Goal: Task Accomplishment & Management: Manage account settings

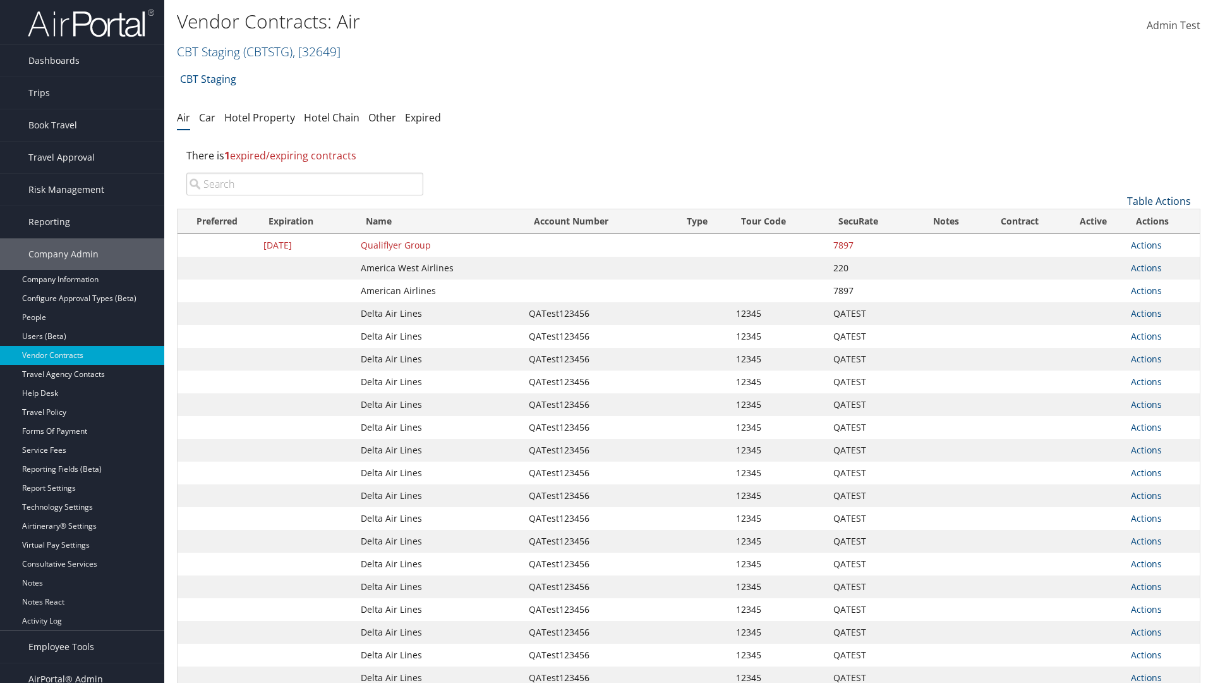
click at [1159, 201] on link "Table Actions" at bounding box center [1160, 201] width 64 height 14
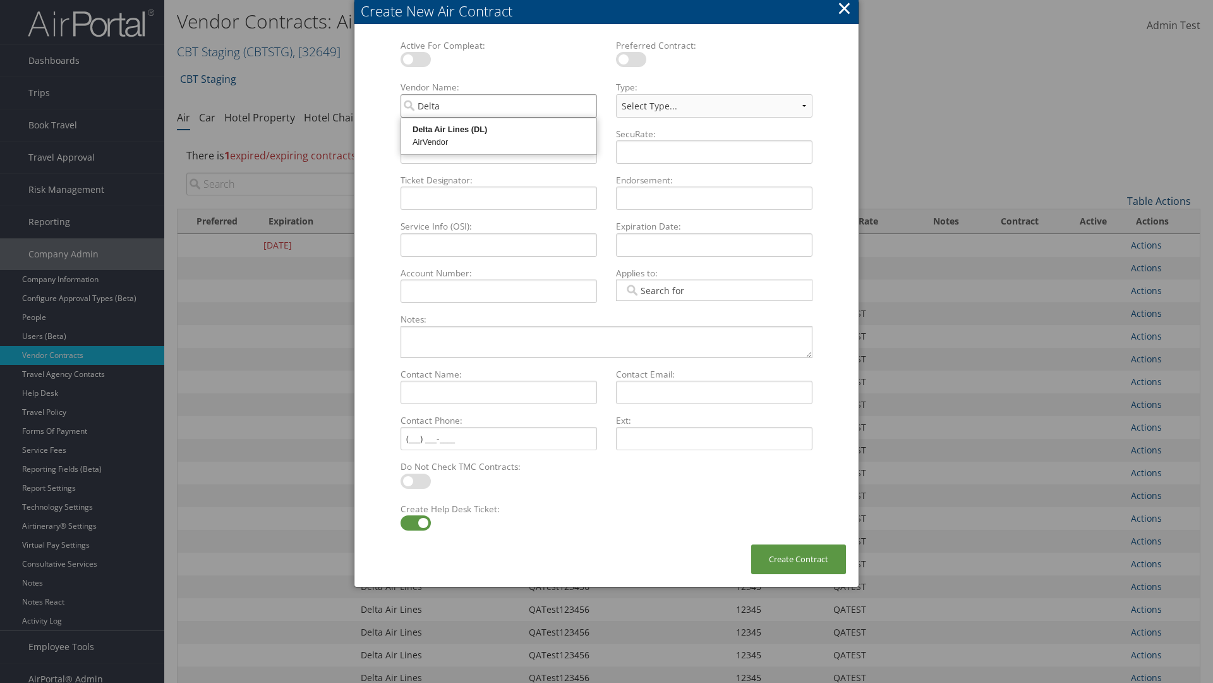
type input "Delta Air Lines"
select select "[object Object]"
type input "Delta Air Lines"
type input "QATest123456"
type input "12345"
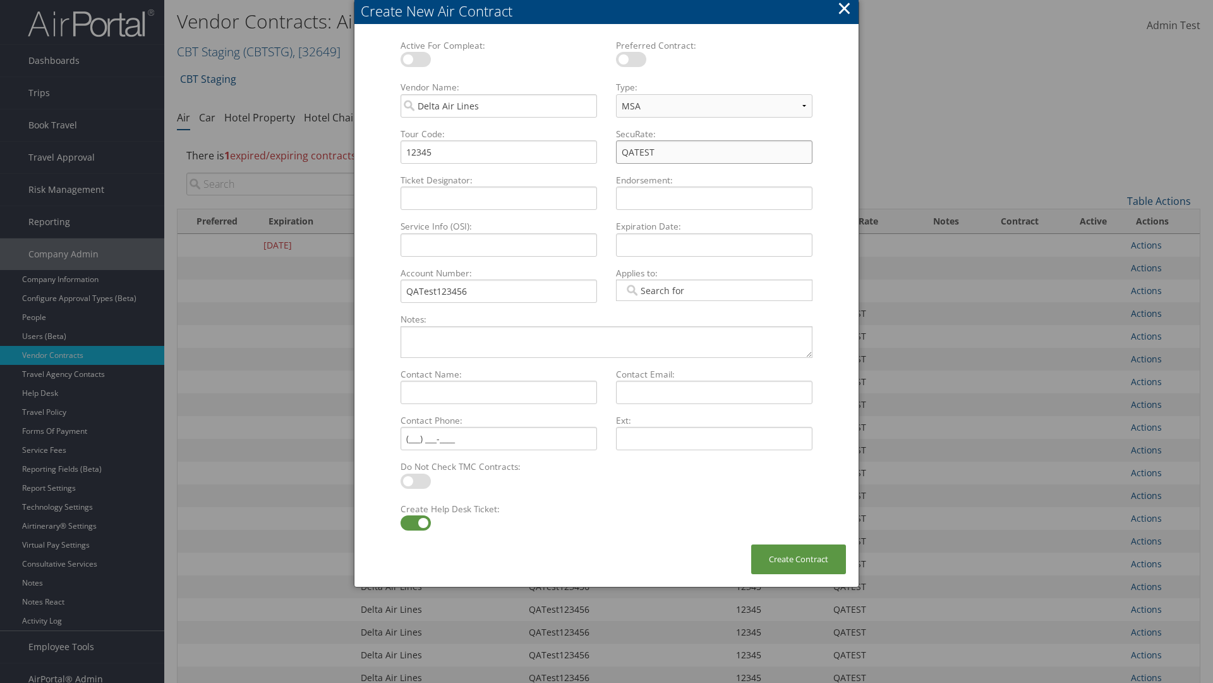
type input "QATEST"
click at [415, 523] on label at bounding box center [416, 522] width 30 height 15
click at [415, 523] on input "checkbox" at bounding box center [411, 525] width 8 height 8
checkbox input "false"
click at [799, 559] on button "Create Contract" at bounding box center [798, 559] width 95 height 30
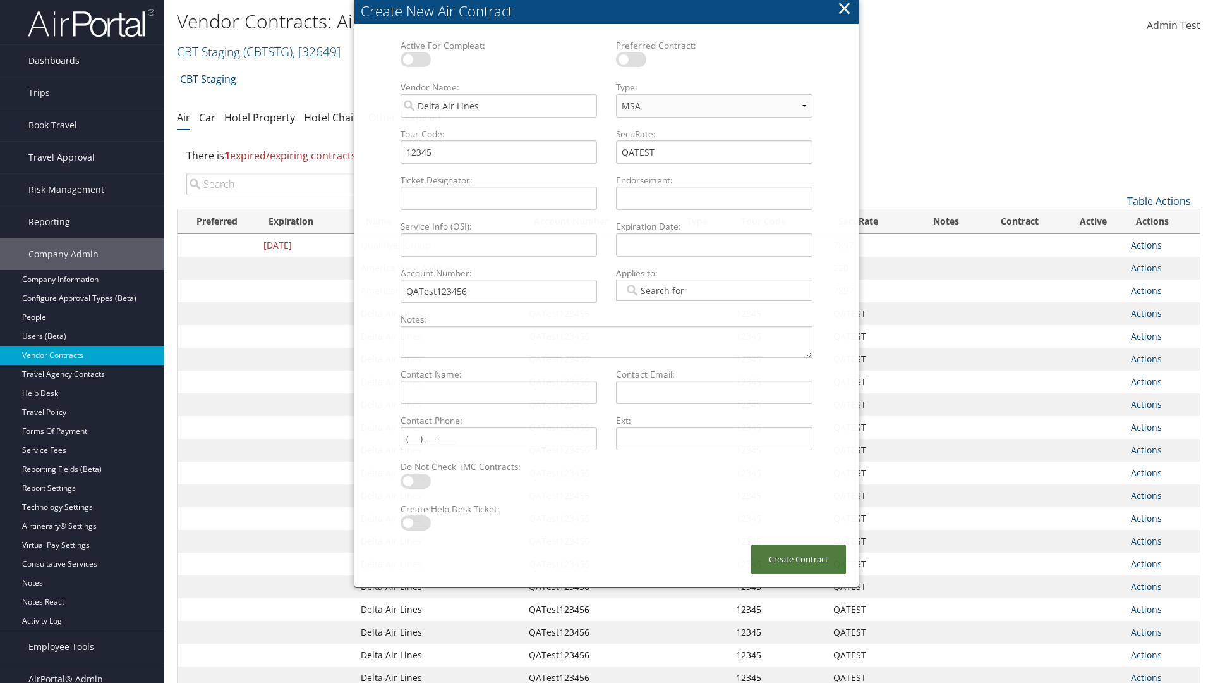
scroll to position [142, 0]
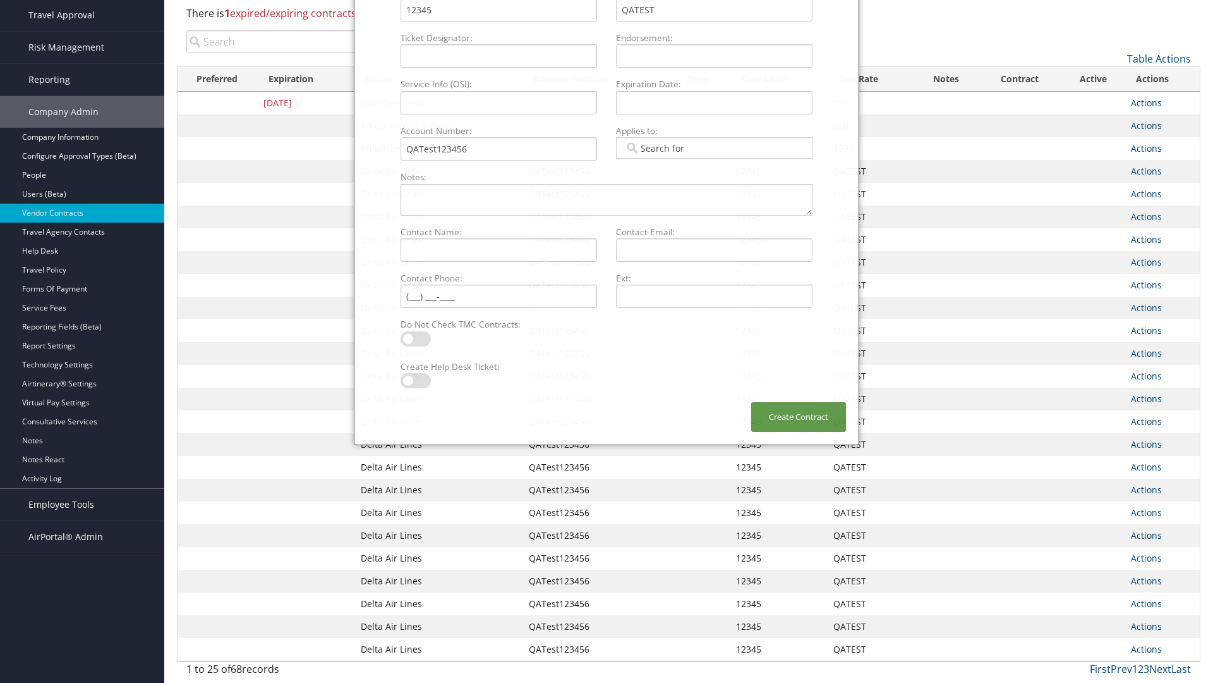
click at [305, 42] on input "search" at bounding box center [304, 41] width 237 height 23
type input "QATest123456"
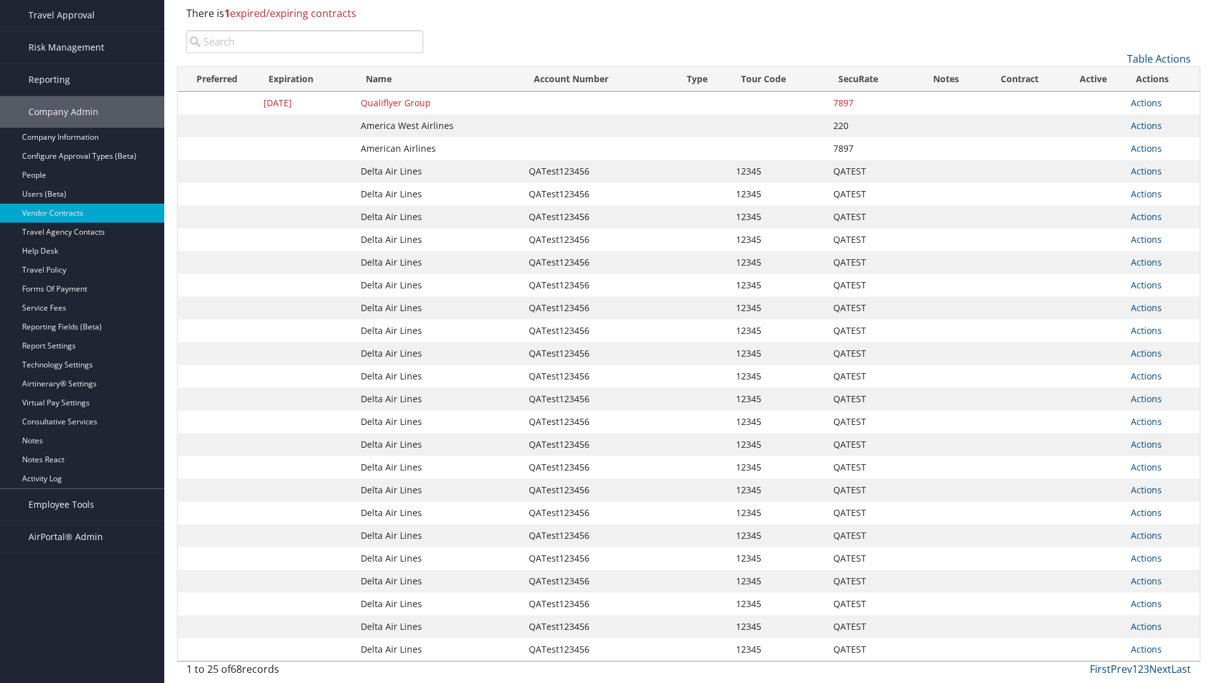
click at [305, 42] on input "search" at bounding box center [304, 41] width 237 height 23
type input "Delta Air Lines"
click at [305, 42] on input "search" at bounding box center [304, 41] width 237 height 23
type input "QATest123456"
click at [305, 42] on input "search" at bounding box center [304, 41] width 237 height 23
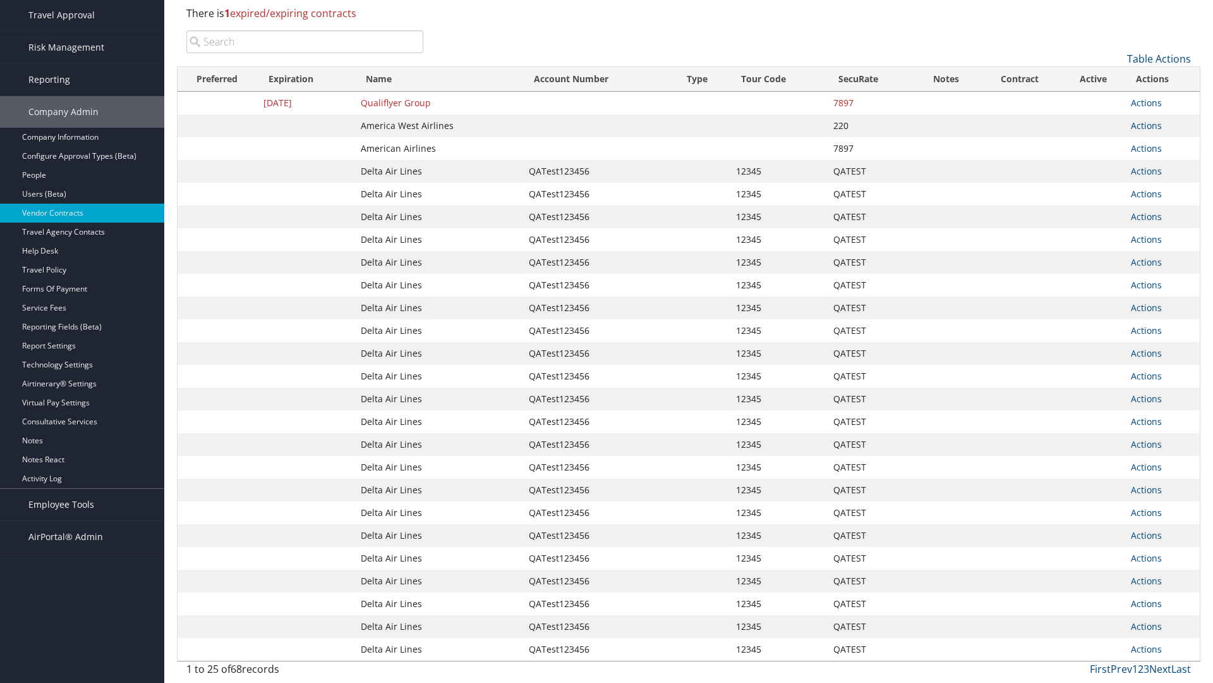
type input "12345"
click at [305, 42] on input "search" at bounding box center [304, 41] width 237 height 23
click at [305, 42] on input "QATEST" at bounding box center [304, 41] width 237 height 23
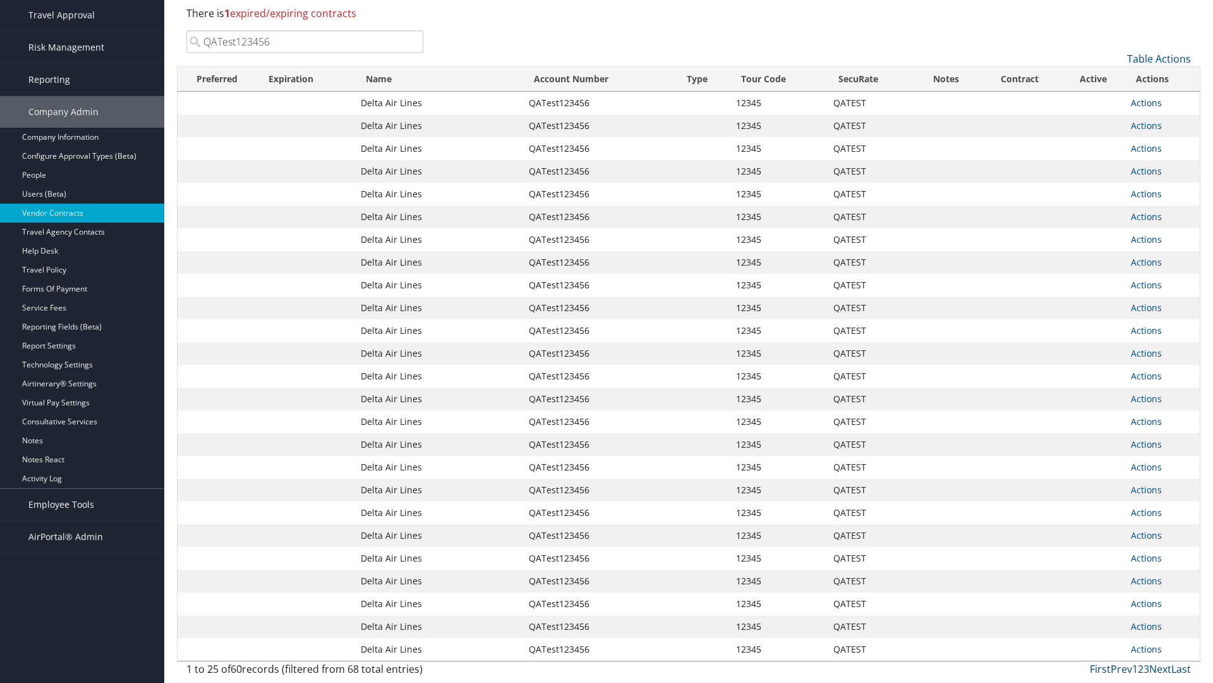
type input "QATest123456"
click at [1146, 102] on link "Actions" at bounding box center [1146, 103] width 31 height 12
click at [1168, 164] on link "Delete" at bounding box center [1168, 164] width 73 height 21
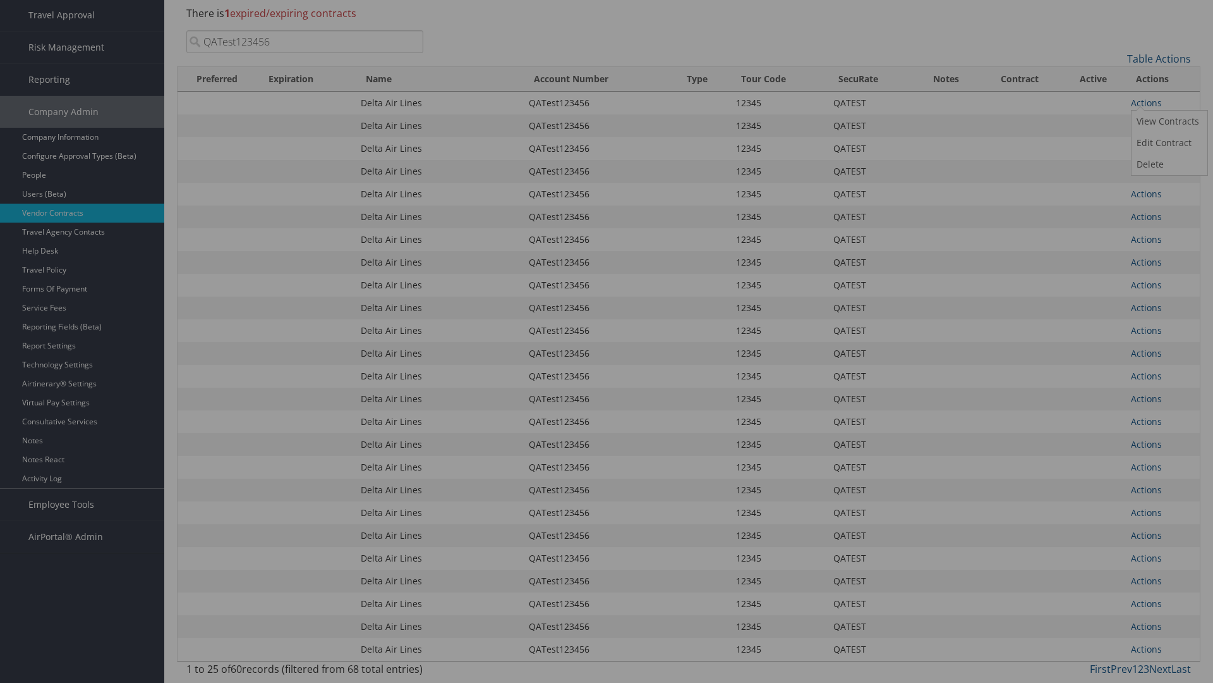
click at [0, 0] on button "Delete" at bounding box center [0, 0] width 0 height 0
